Goal: Task Accomplishment & Management: Manage account settings

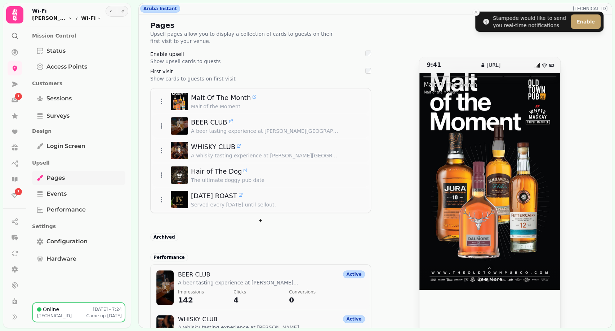
click at [55, 174] on span "Pages" at bounding box center [56, 177] width 18 height 9
click at [109, 13] on button "button" at bounding box center [111, 11] width 9 height 9
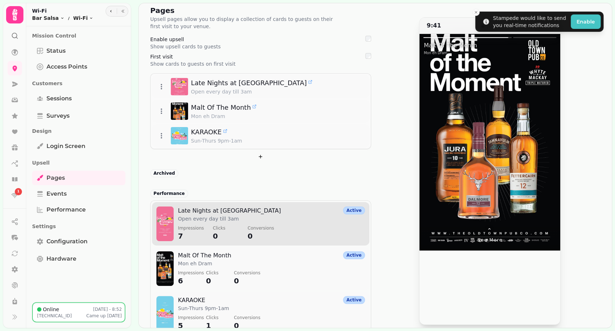
scroll to position [29, 0]
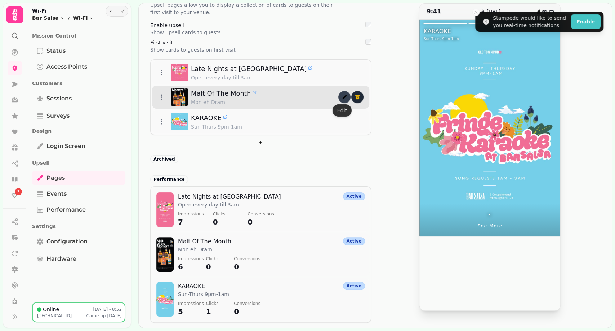
click at [342, 95] on icon "edit" at bounding box center [345, 97] width 6 height 6
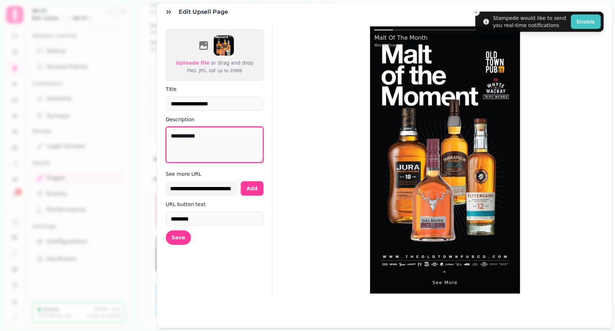
drag, startPoint x: 219, startPoint y: 138, endPoint x: 166, endPoint y: 126, distance: 54.5
click at [157, 128] on form "**********" at bounding box center [214, 160] width 115 height 278
type textarea "**********"
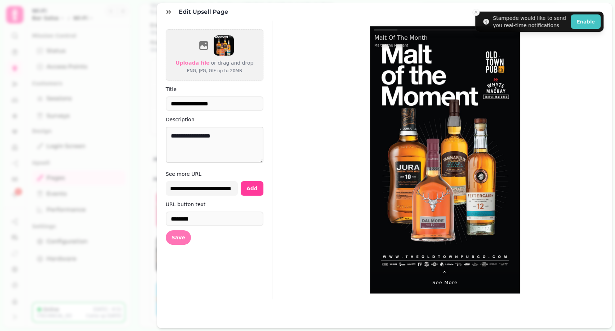
click at [182, 237] on button "Save" at bounding box center [178, 237] width 25 height 14
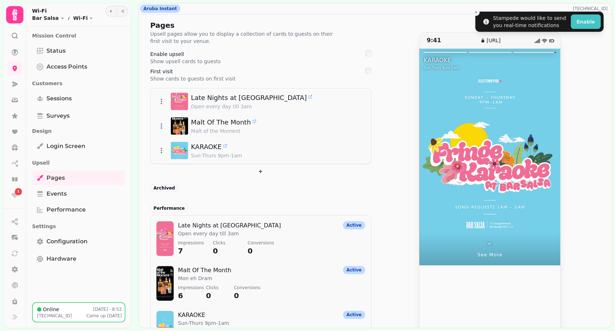
click at [527, 143] on div at bounding box center [525, 157] width 71 height 216
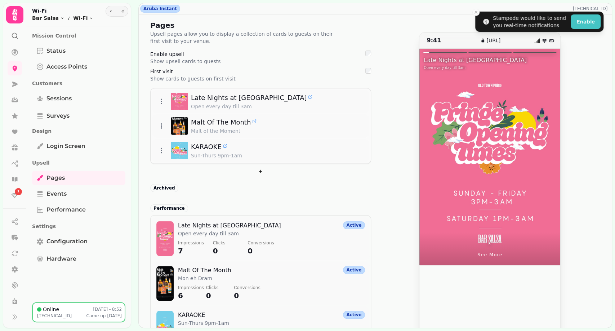
click at [530, 143] on div at bounding box center [525, 157] width 71 height 216
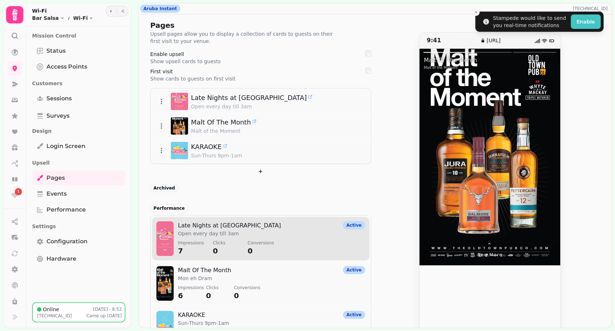
scroll to position [29, 0]
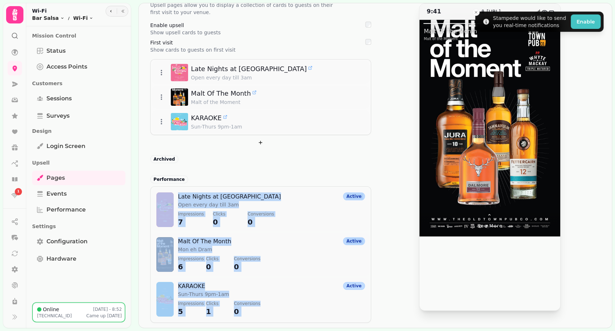
drag, startPoint x: 327, startPoint y: 307, endPoint x: 312, endPoint y: 180, distance: 127.5
click at [312, 180] on div "Performance Late Nights at Bar Salsa Open every day till 3am Impressions 7 Clic…" at bounding box center [260, 246] width 221 height 154
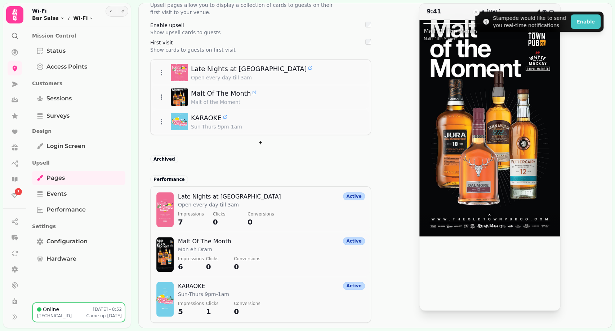
click at [313, 158] on div "Archived" at bounding box center [260, 158] width 221 height 9
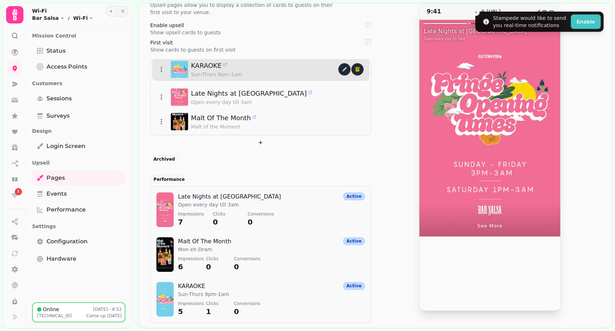
drag, startPoint x: 157, startPoint y: 124, endPoint x: 164, endPoint y: 74, distance: 50.6
click at [164, 74] on li "KARAOKE Sun-Thurs 9pm-1am" at bounding box center [260, 69] width 217 height 23
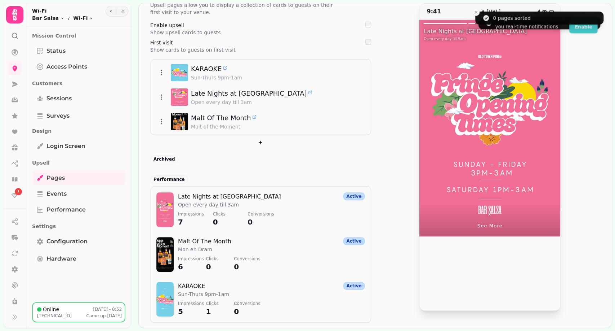
click at [211, 149] on div "Pages Upsell pages allow you to display a collection of cards to guests on thei…" at bounding box center [260, 156] width 221 height 331
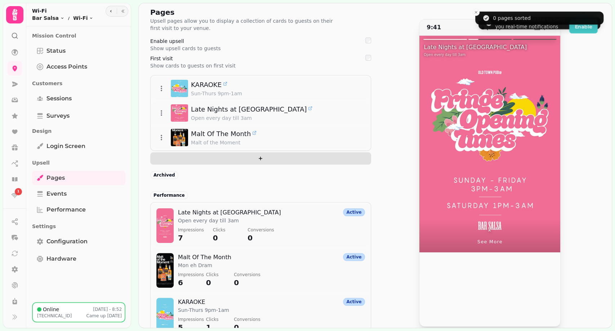
scroll to position [0, 0]
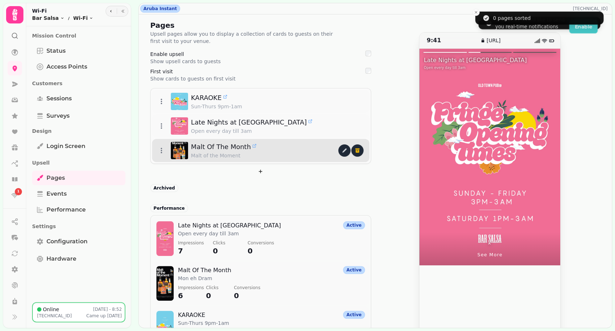
click at [229, 143] on span "Malt Of The Month" at bounding box center [221, 147] width 60 height 10
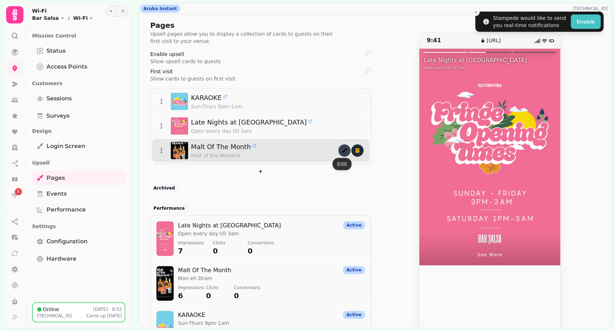
click at [340, 154] on button "edit" at bounding box center [345, 150] width 12 height 12
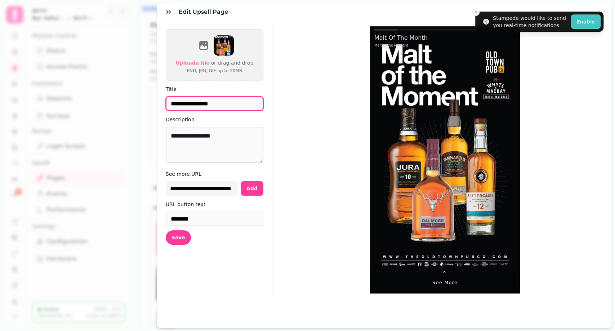
drag, startPoint x: 207, startPoint y: 103, endPoint x: 225, endPoint y: 99, distance: 18.5
click at [225, 99] on input "**********" at bounding box center [215, 103] width 98 height 14
type input "**********"
click at [179, 243] on button "Save" at bounding box center [178, 237] width 25 height 14
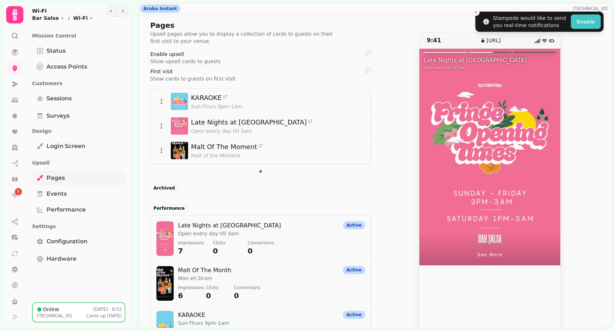
click at [50, 184] on link "Pages" at bounding box center [78, 178] width 93 height 14
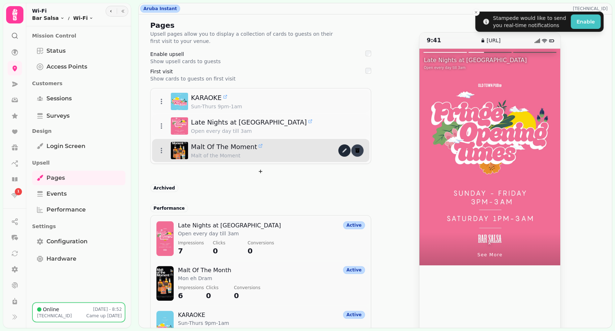
click at [355, 153] on icon "delete" at bounding box center [358, 150] width 6 height 6
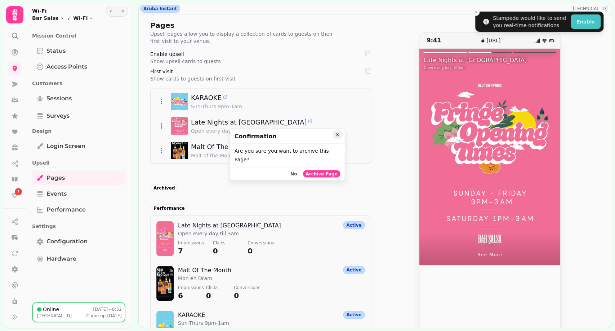
click at [337, 136] on icon "Close" at bounding box center [338, 135] width 4 height 4
